Goal: Task Accomplishment & Management: Complete application form

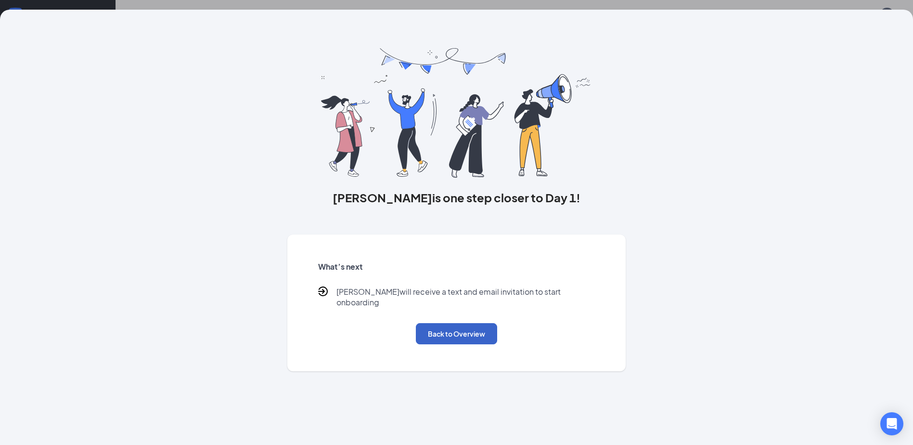
click at [436, 331] on button "Back to Overview" at bounding box center [456, 333] width 81 height 21
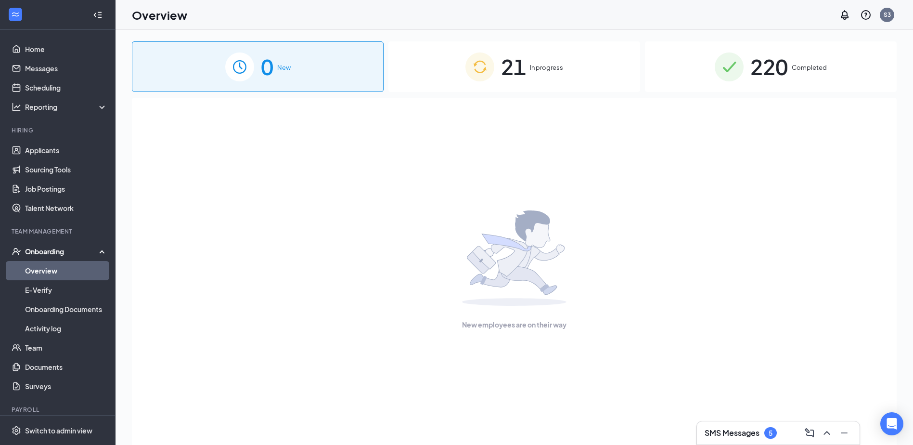
click at [564, 58] on div "21 In progress" at bounding box center [514, 66] width 252 height 51
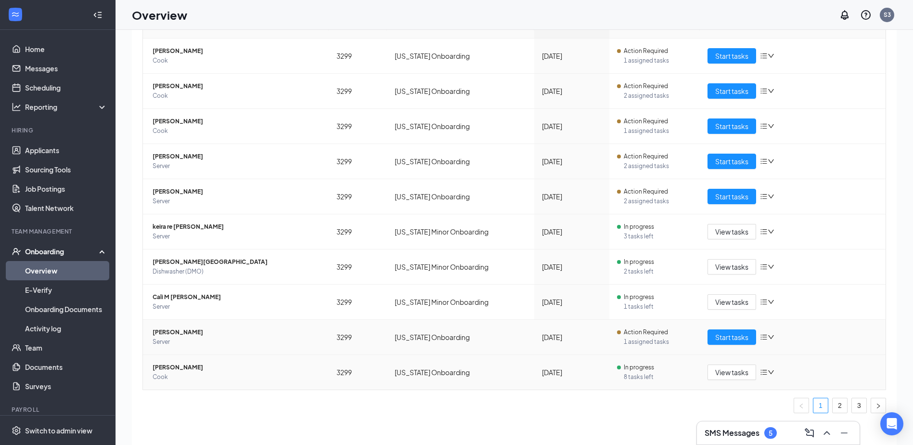
scroll to position [43, 0]
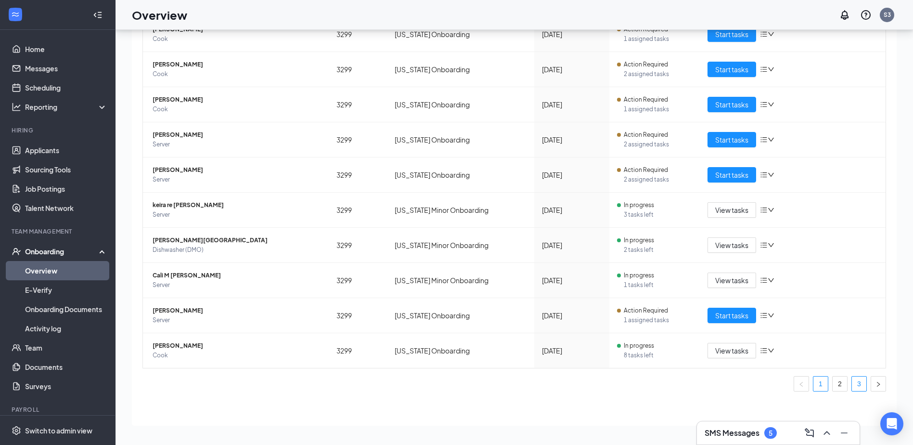
click at [852, 383] on link "3" at bounding box center [859, 383] width 14 height 14
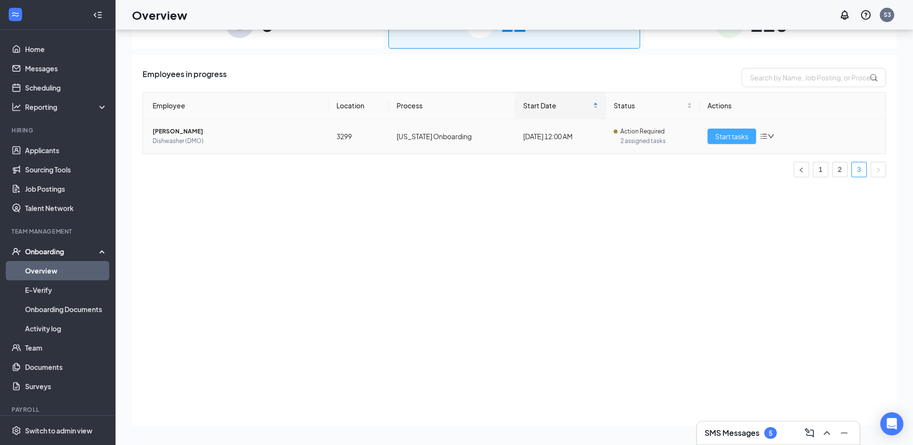
click at [740, 138] on span "Start tasks" at bounding box center [731, 136] width 33 height 11
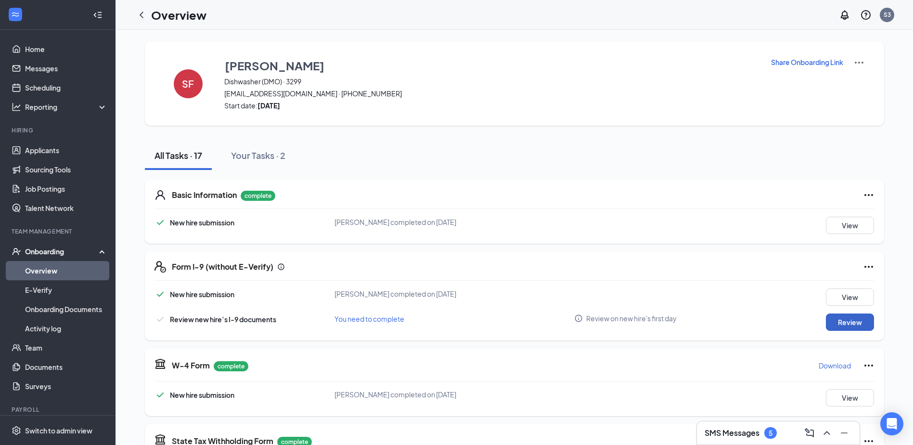
click at [854, 324] on button "Review" at bounding box center [850, 321] width 48 height 17
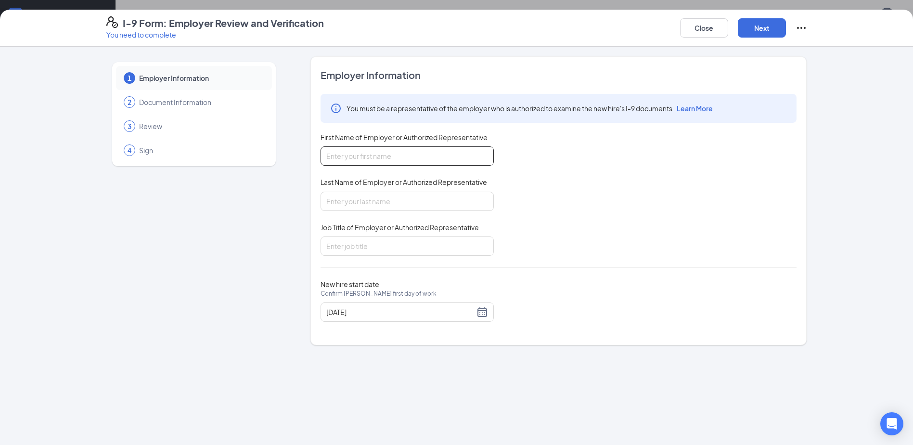
click at [465, 155] on input "First Name of Employer or Authorized Representative" at bounding box center [407, 155] width 173 height 19
click at [459, 155] on input "First Name of Employer or Authorized Representative" at bounding box center [407, 155] width 173 height 19
type input "[PERSON_NAME]"
click at [438, 191] on div "Last Name of Employer or Authorized Representative" at bounding box center [407, 184] width 173 height 14
click at [438, 196] on input "Last Name of Employer or Authorized Representative" at bounding box center [407, 201] width 173 height 19
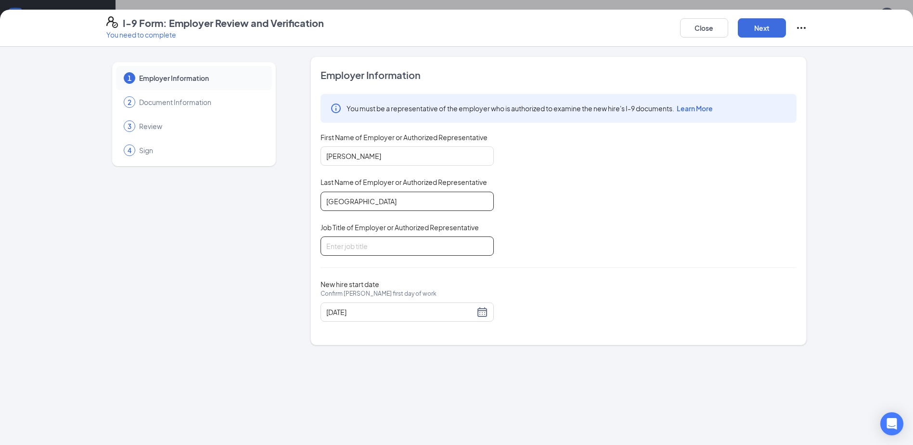
type input "[GEOGRAPHIC_DATA]"
click at [462, 241] on input "Job Title of Employer or Authorized Representative" at bounding box center [407, 245] width 173 height 19
type input "AGM"
click at [754, 26] on button "Next" at bounding box center [762, 27] width 48 height 19
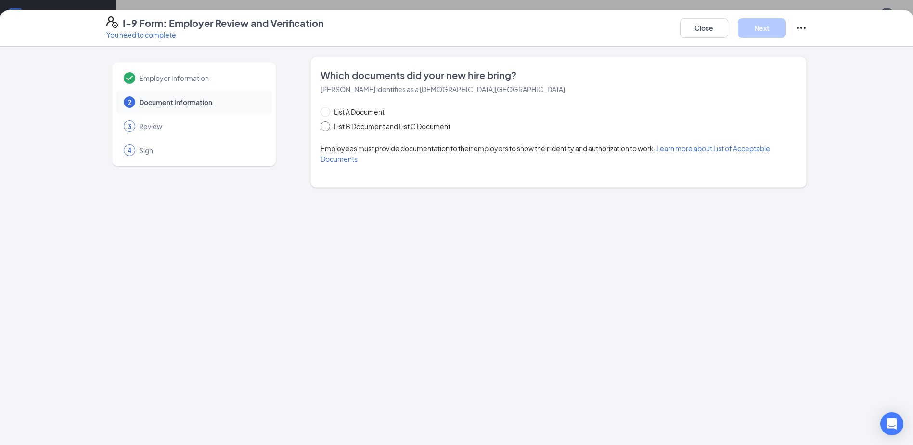
click at [347, 128] on span "List B Document and List C Document" at bounding box center [392, 126] width 124 height 11
click at [327, 128] on input "List B Document and List C Document" at bounding box center [324, 124] width 7 height 7
radio input "true"
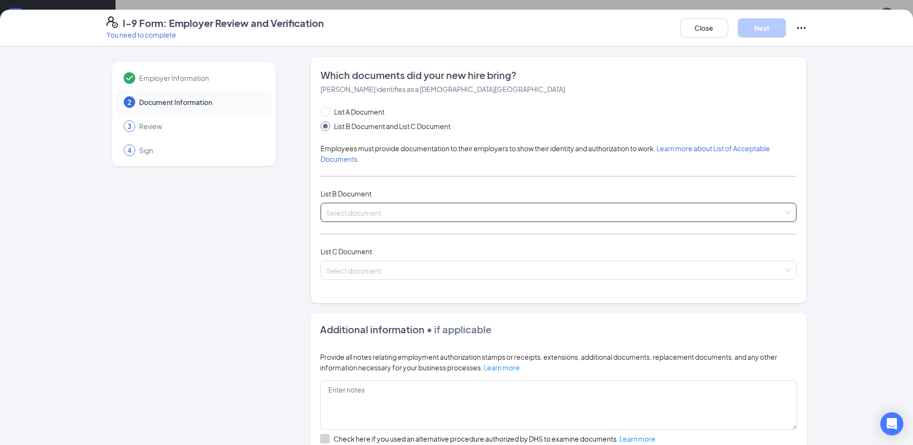
click at [424, 209] on input "search" at bounding box center [555, 210] width 458 height 14
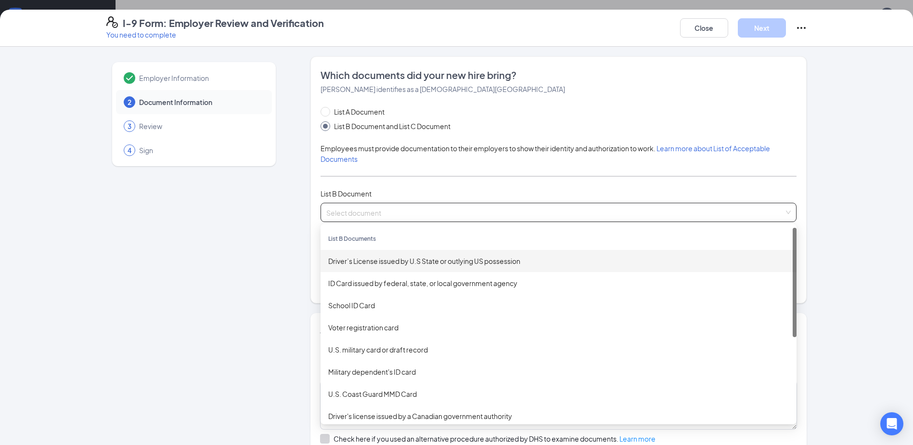
click at [426, 262] on div "Driver’s License issued by U.S State or outlying US possession" at bounding box center [558, 261] width 461 height 11
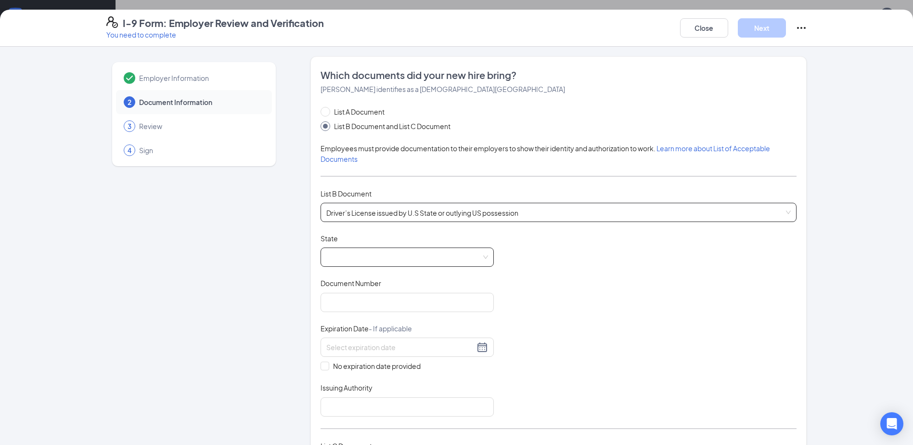
click at [404, 256] on span at bounding box center [407, 257] width 162 height 18
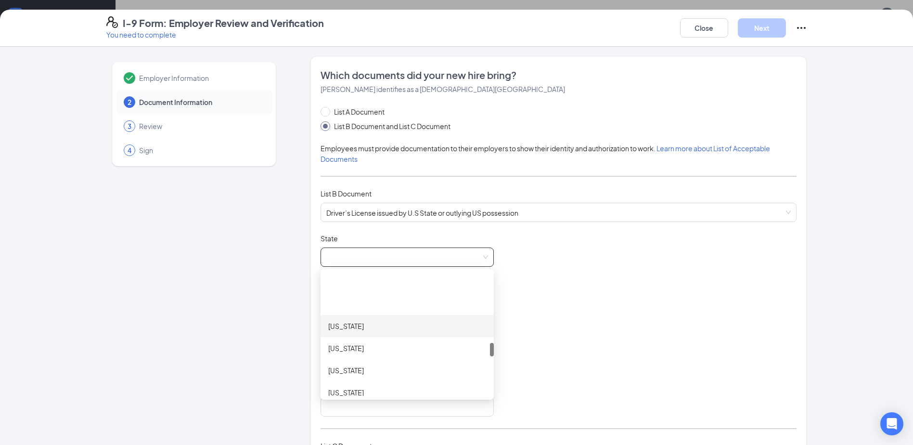
scroll to position [770, 0]
click at [380, 355] on div "[US_STATE]" at bounding box center [407, 354] width 158 height 11
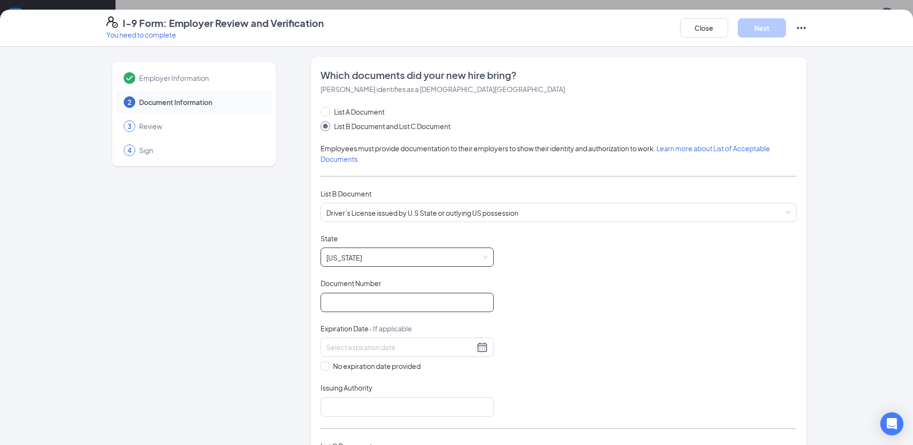
drag, startPoint x: 396, startPoint y: 304, endPoint x: 401, endPoint y: 300, distance: 6.5
click at [397, 303] on input "Document Number" at bounding box center [407, 302] width 173 height 19
type input "TD463588"
click at [416, 346] on input at bounding box center [400, 347] width 148 height 11
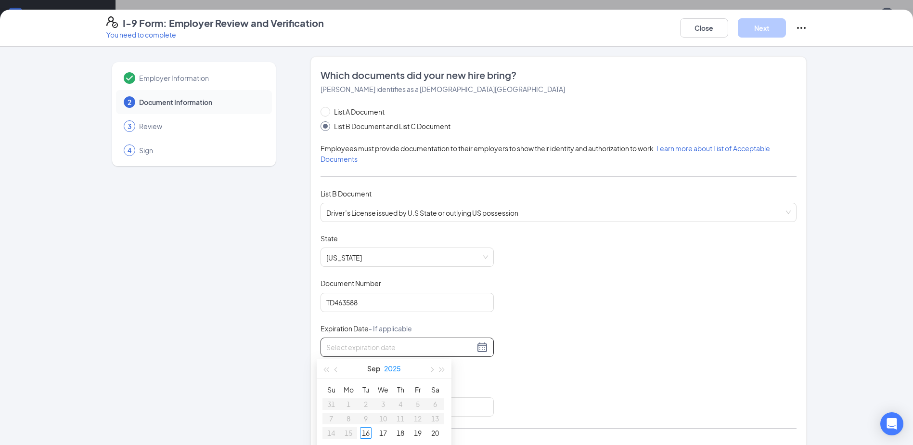
click at [396, 371] on button "2025" at bounding box center [392, 368] width 17 height 19
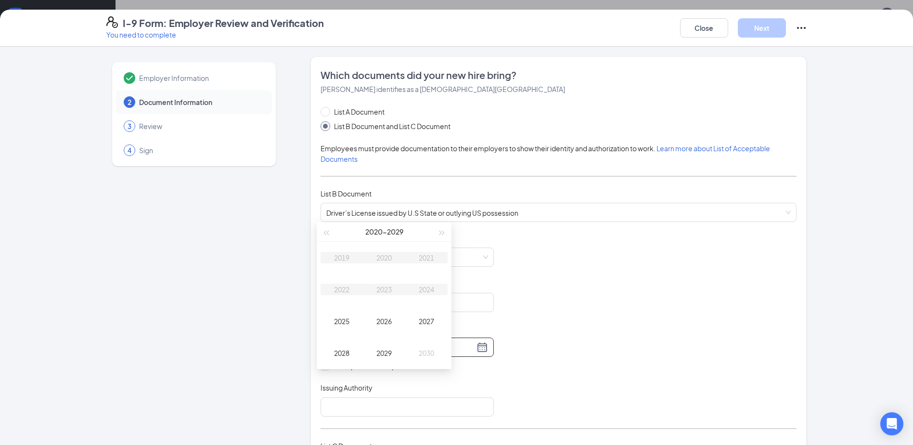
scroll to position [144, 0]
type input "[DATE]"
click at [378, 345] on div "2029" at bounding box center [384, 345] width 29 height 12
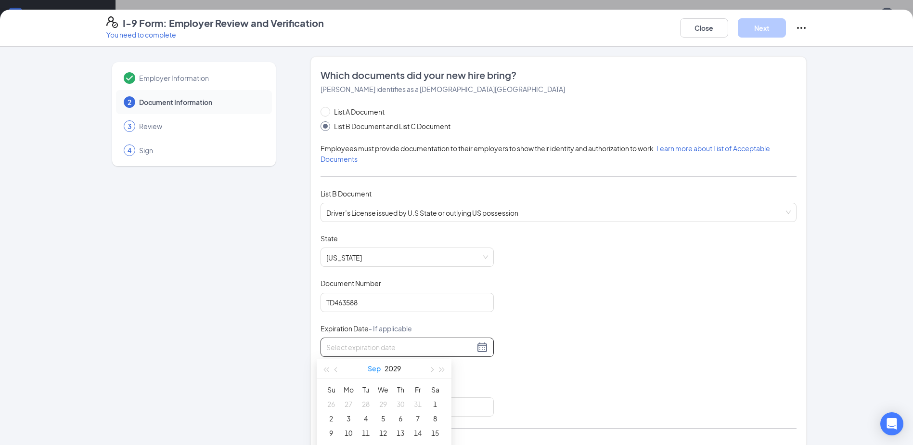
click at [375, 372] on button "Sep" at bounding box center [374, 368] width 13 height 19
click at [434, 397] on div "Mar" at bounding box center [426, 394] width 29 height 12
type input "[DATE]"
click at [421, 436] on div "16" at bounding box center [418, 433] width 12 height 12
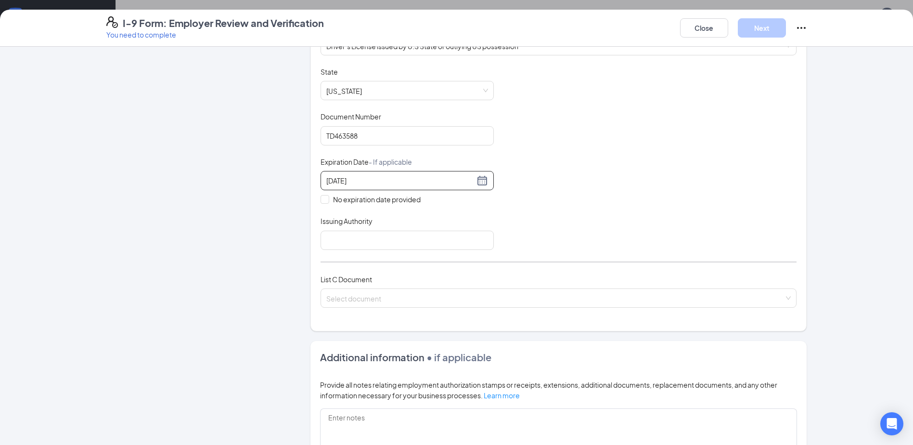
scroll to position [193, 0]
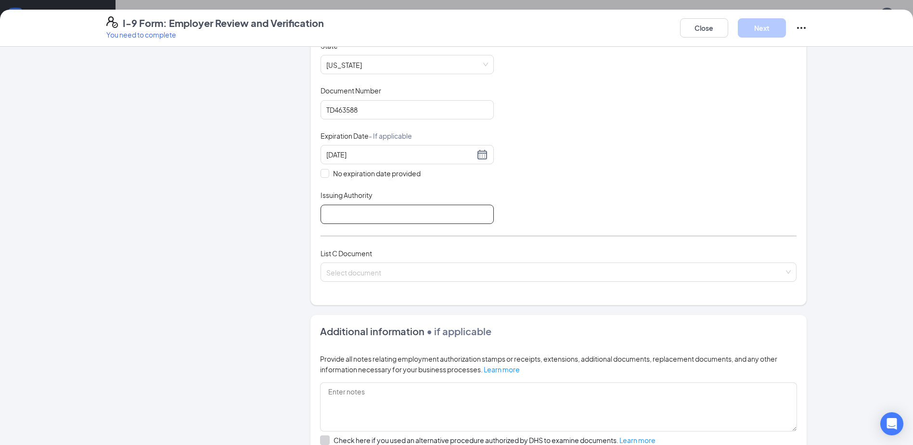
click at [378, 215] on input "Issuing Authority" at bounding box center [407, 214] width 173 height 19
type input "[US_STATE]"
click at [384, 275] on input "search" at bounding box center [555, 270] width 458 height 14
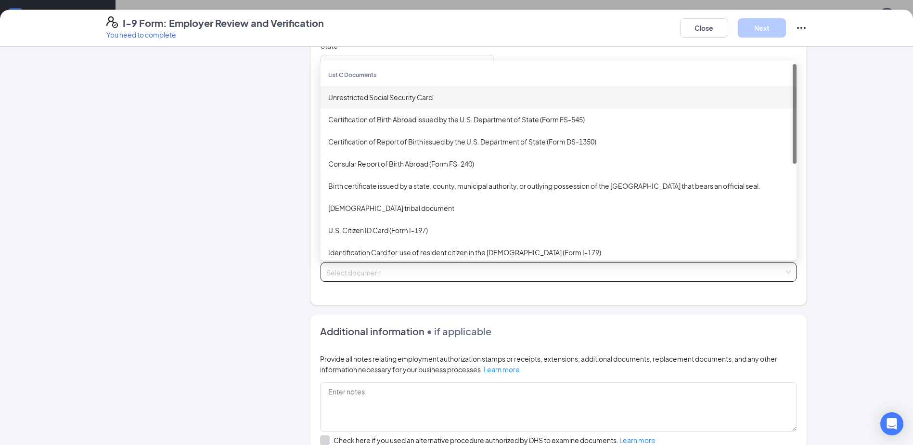
click at [385, 102] on div "Unrestricted Social Security Card" at bounding box center [559, 97] width 476 height 22
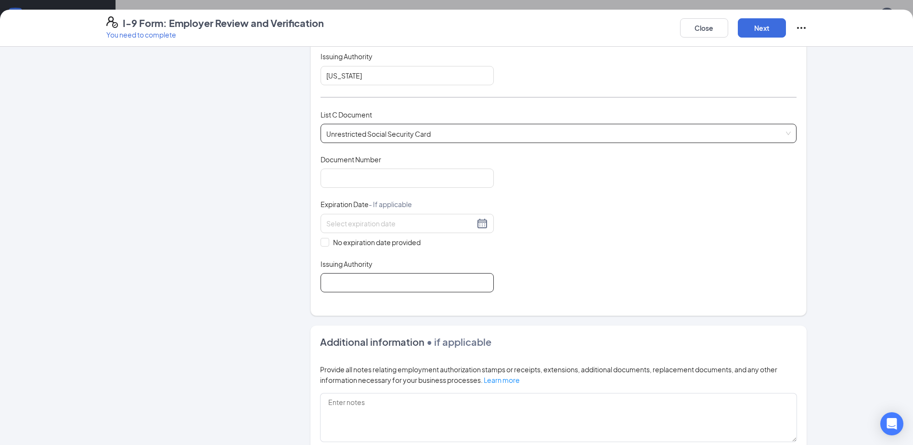
scroll to position [337, 0]
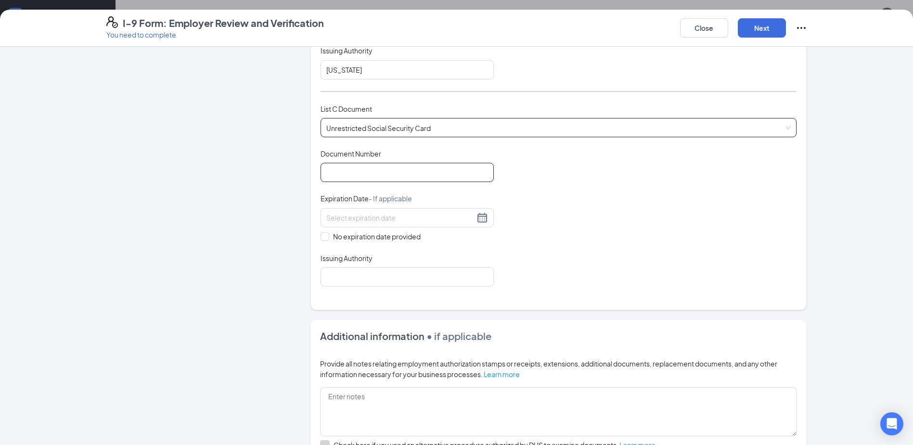
click at [409, 172] on input "Document Number" at bounding box center [407, 172] width 173 height 19
type input "269942129"
click at [321, 234] on input "No expiration date provided" at bounding box center [324, 235] width 7 height 7
checkbox input "true"
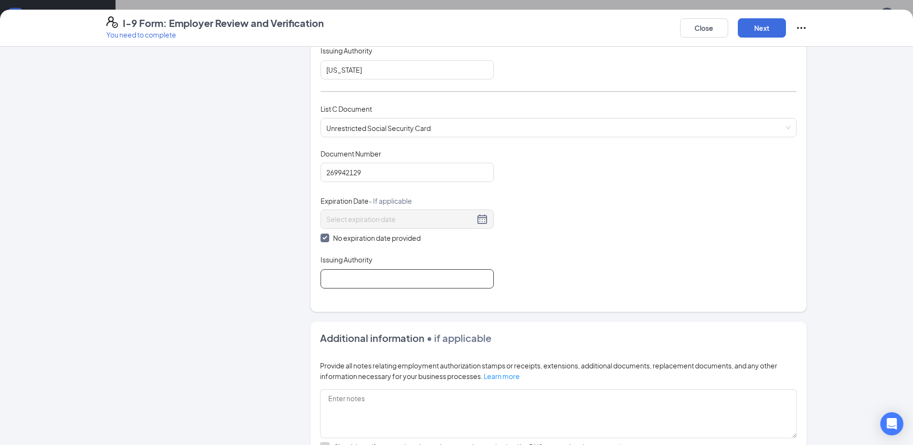
click at [358, 283] on input "Issuing Authority" at bounding box center [407, 278] width 173 height 19
type input "SSA"
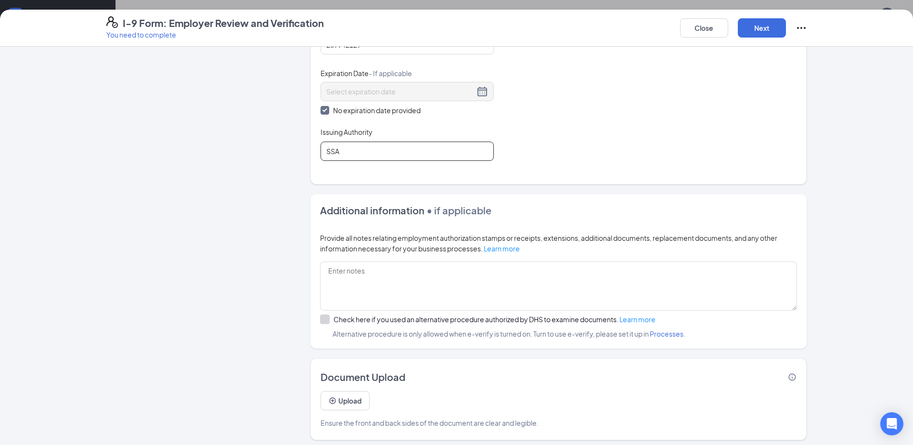
scroll to position [469, 0]
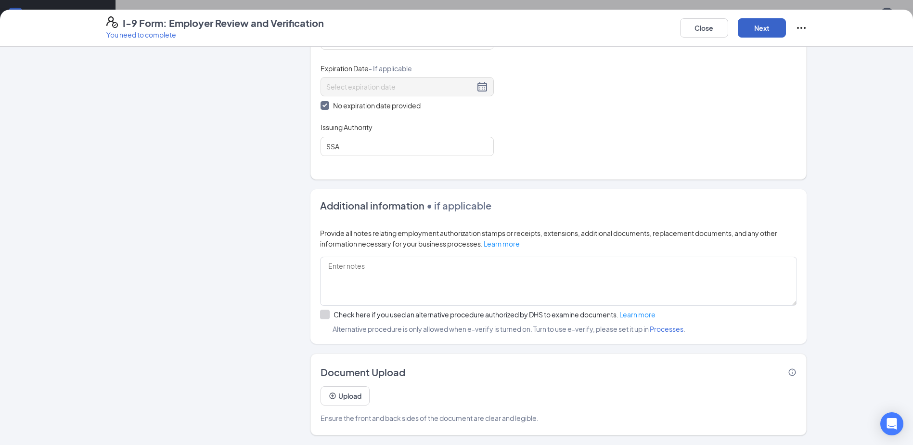
click at [772, 26] on button "Next" at bounding box center [762, 27] width 48 height 19
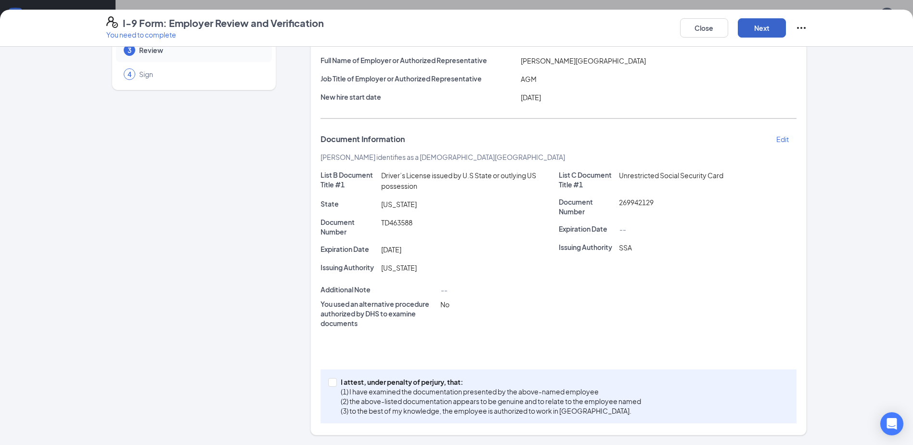
scroll to position [337, 0]
click at [329, 376] on div "I attest, under penalty of [PERSON_NAME], that: (1) I have examined the documen…" at bounding box center [559, 396] width 476 height 54
click at [330, 386] on label "I attest, under penalty of [PERSON_NAME], that: (1) I have examined the documen…" at bounding box center [486, 396] width 317 height 39
click at [330, 385] on input "I attest, under penalty of [PERSON_NAME], that: (1) I have examined the documen…" at bounding box center [331, 381] width 7 height 7
checkbox input "true"
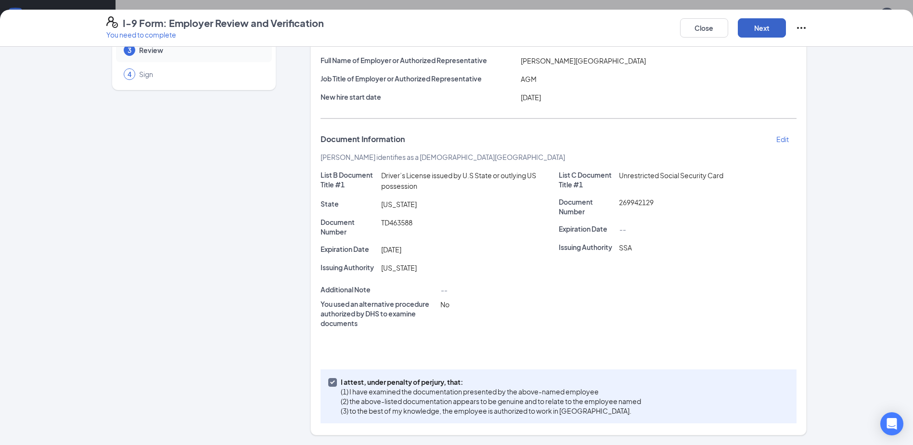
click at [751, 26] on button "Next" at bounding box center [762, 27] width 48 height 19
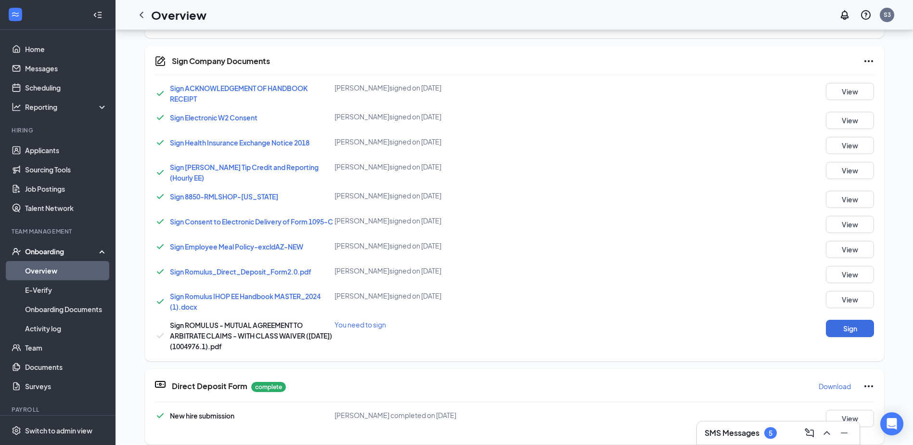
scroll to position [193, 0]
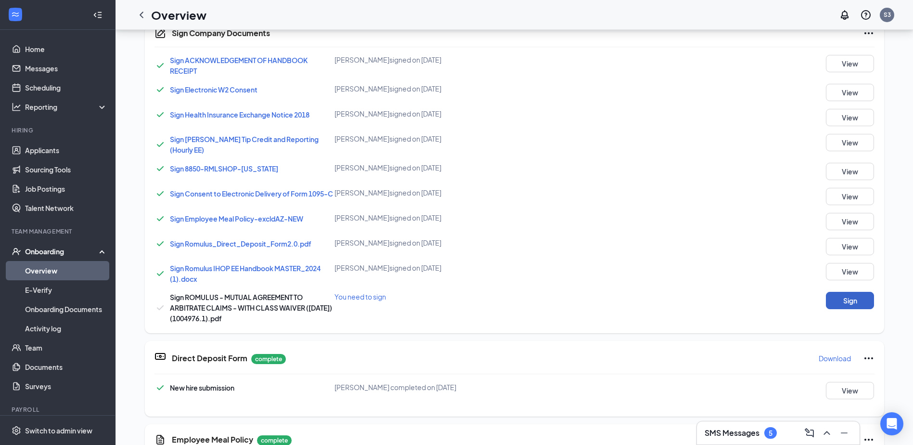
click at [844, 303] on button "Sign" at bounding box center [850, 300] width 48 height 17
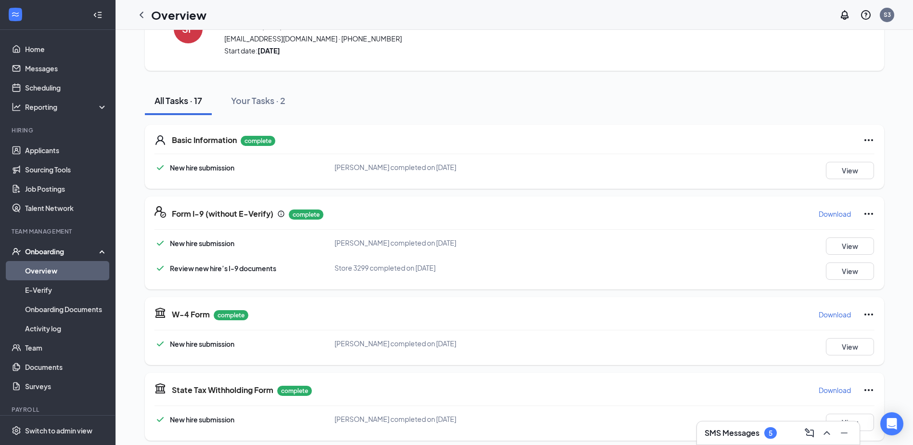
scroll to position [0, 0]
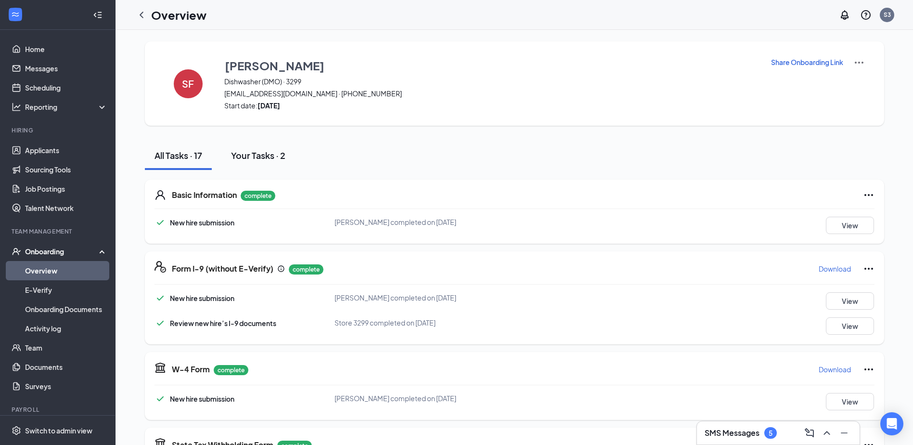
click at [253, 155] on div "Your Tasks · 2" at bounding box center [258, 155] width 54 height 12
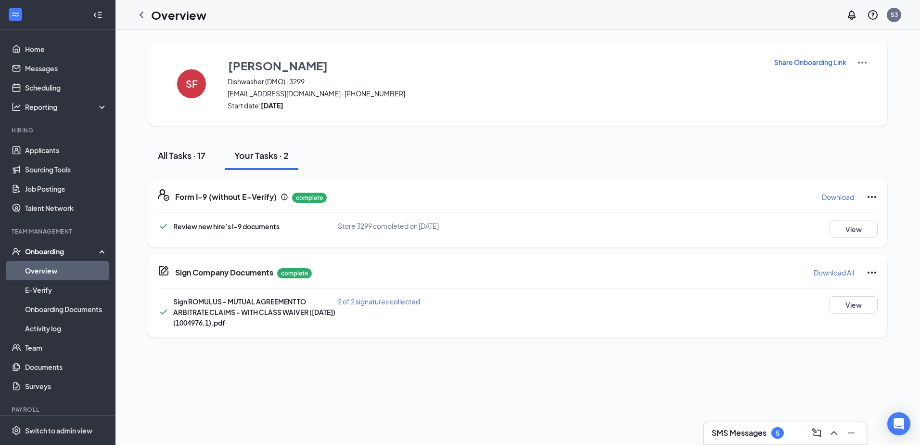
click at [182, 155] on div "All Tasks · 17" at bounding box center [182, 155] width 48 height 12
